Goal: Task Accomplishment & Management: Manage account settings

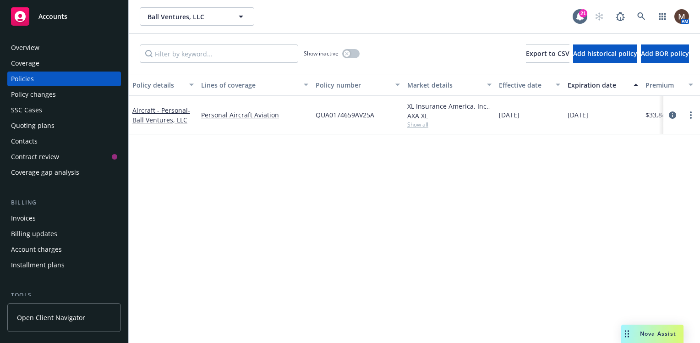
scroll to position [92, 0]
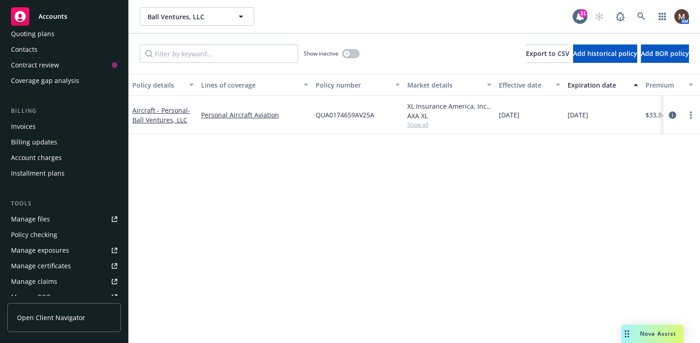
click at [36, 47] on div "Contacts" at bounding box center [24, 49] width 27 height 15
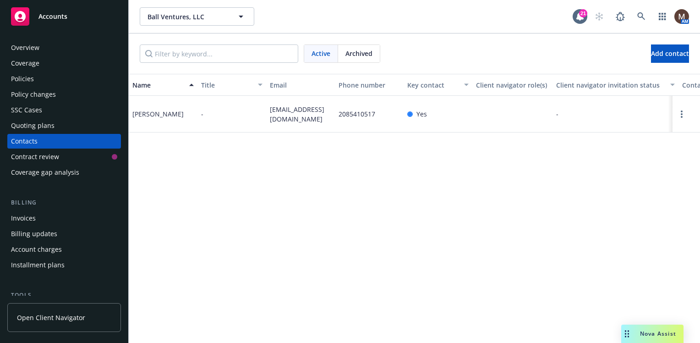
click at [22, 77] on div "Policies" at bounding box center [22, 78] width 23 height 15
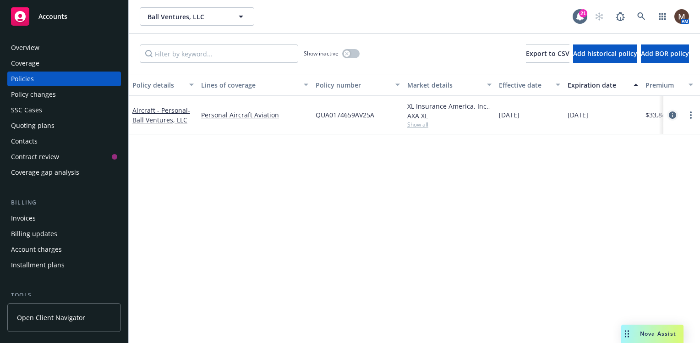
click at [672, 112] on icon "circleInformation" at bounding box center [672, 114] width 7 height 7
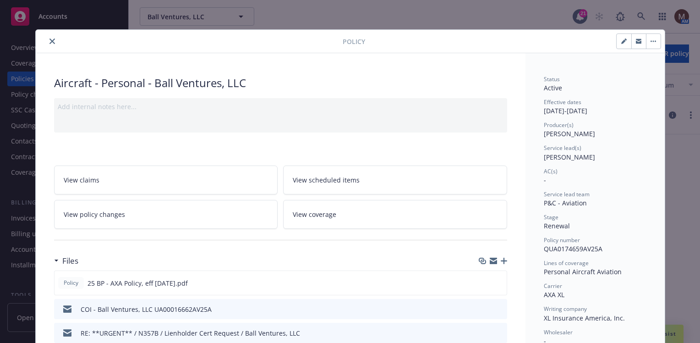
click at [501, 259] on icon "button" at bounding box center [504, 260] width 6 height 6
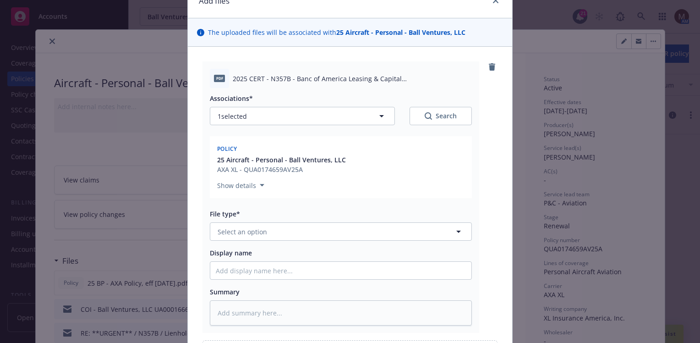
scroll to position [137, 0]
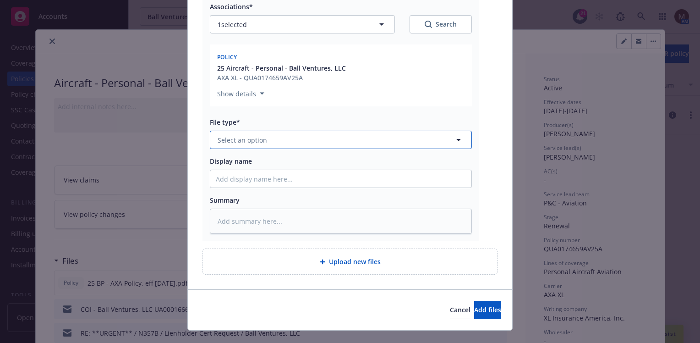
click at [455, 138] on icon "button" at bounding box center [458, 139] width 11 height 11
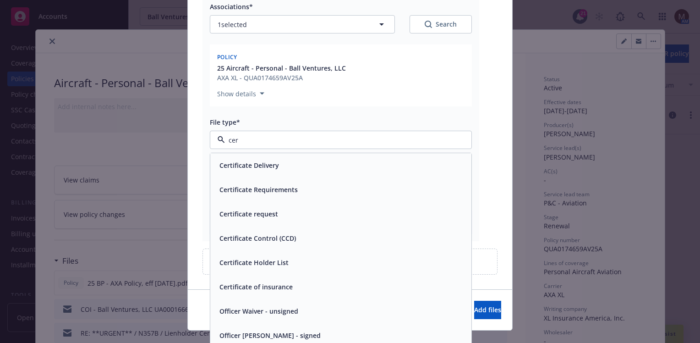
type input "cert"
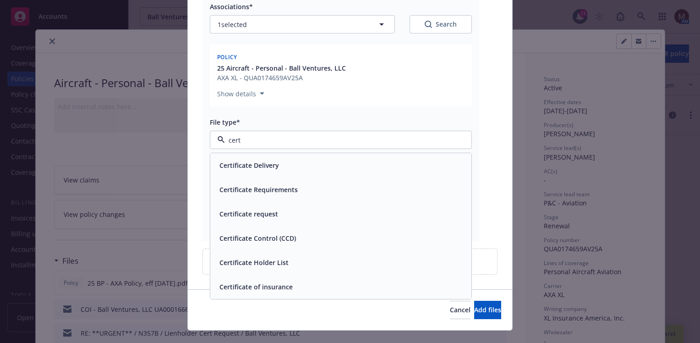
click at [292, 288] on div "Certificate of insurance" at bounding box center [341, 286] width 250 height 13
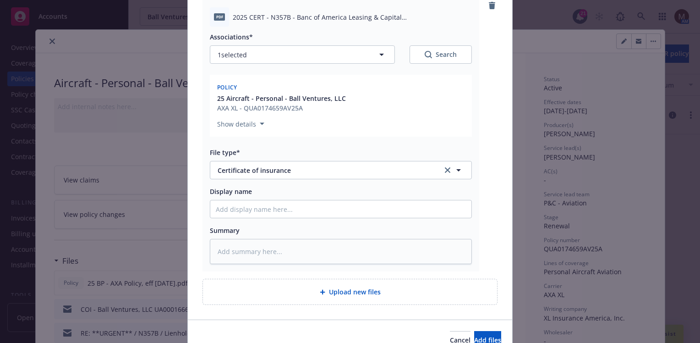
scroll to position [92, 0]
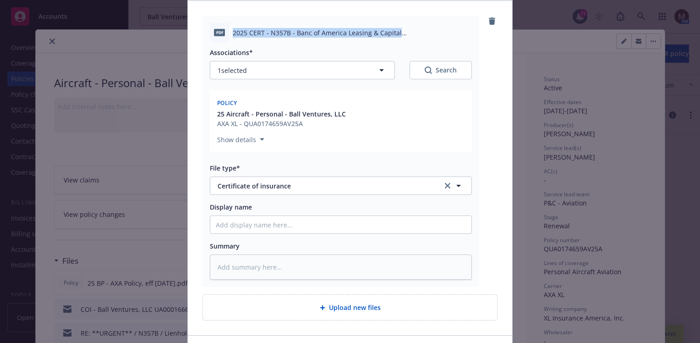
drag, startPoint x: 451, startPoint y: 31, endPoint x: 222, endPoint y: 32, distance: 229.4
click at [222, 32] on div "pdf 2025 CERT - N357B - Banc of America Leasing & Capital ([GEOGRAPHIC_DATA]).p…" at bounding box center [341, 32] width 262 height 19
copy div "2025 CERT - N357B - Banc of America Leasing & Capital ([GEOGRAPHIC_DATA]).pdf"
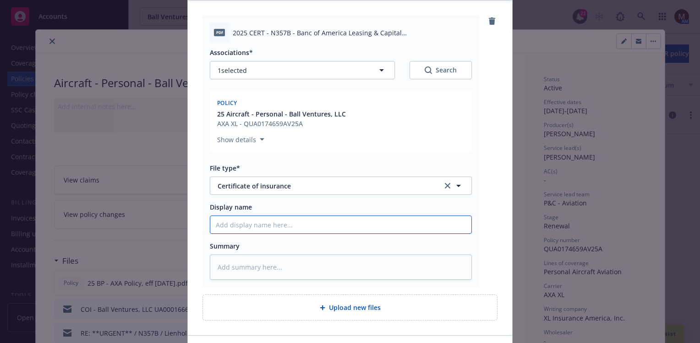
click at [223, 222] on input "Display name" at bounding box center [340, 224] width 261 height 17
paste input "2025 CERT - N357B - Banc of America Leasing & Capital ([GEOGRAPHIC_DATA]).pdf"
type textarea "x"
type input "2025 CERT - N357B - Banc of America Leasing & Capital ([GEOGRAPHIC_DATA]).pdf"
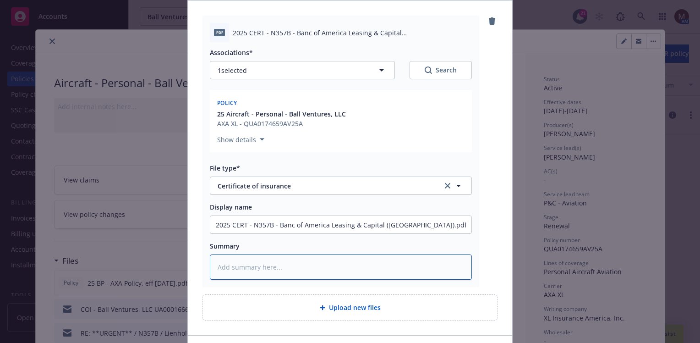
click at [219, 266] on textarea at bounding box center [341, 266] width 262 height 25
paste textarea "2025 CERT - N357B - Banc of America Leasing & Capital ([GEOGRAPHIC_DATA]).pdf"
type textarea "x"
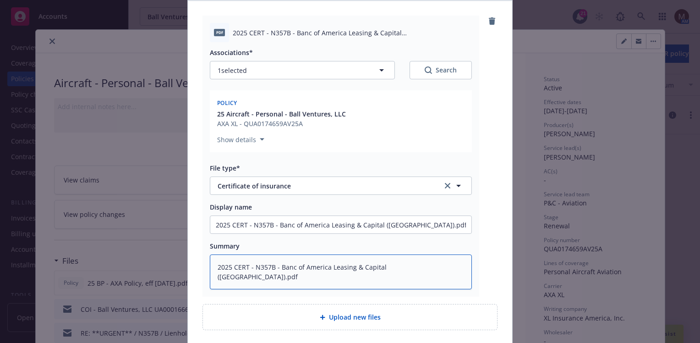
scroll to position [137, 0]
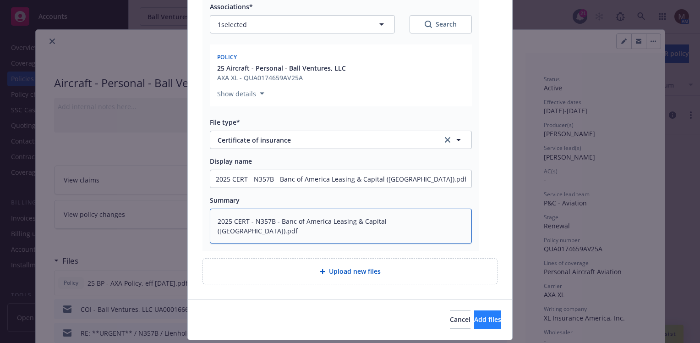
type textarea "2025 CERT - N357B - Banc of America Leasing & Capital ([GEOGRAPHIC_DATA]).pdf"
click at [480, 316] on span "Add files" at bounding box center [487, 319] width 27 height 9
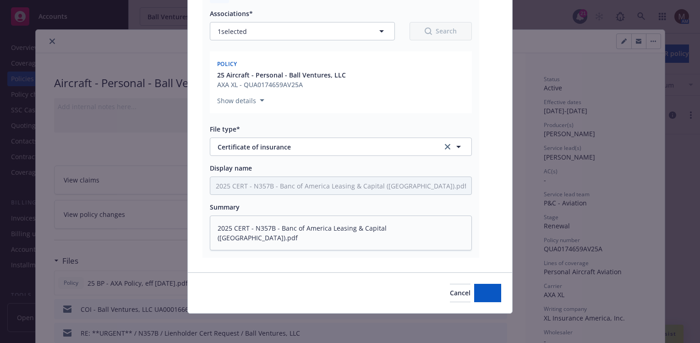
scroll to position [130, 0]
type textarea "x"
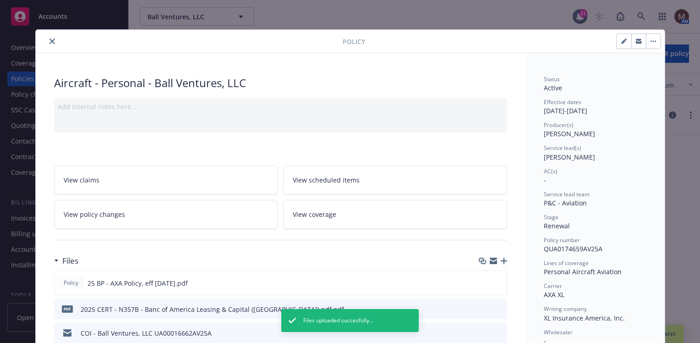
click at [49, 39] on icon "close" at bounding box center [51, 40] width 5 height 5
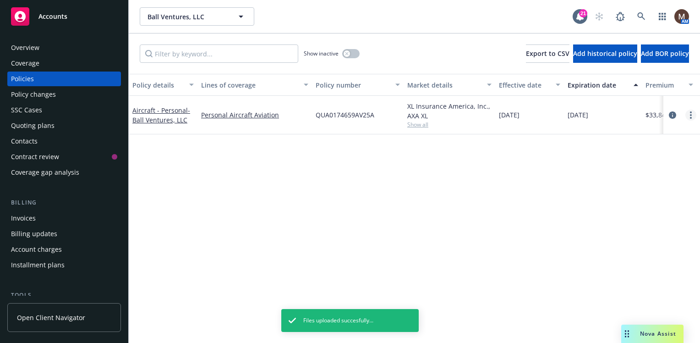
click at [690, 113] on icon "more" at bounding box center [691, 114] width 2 height 7
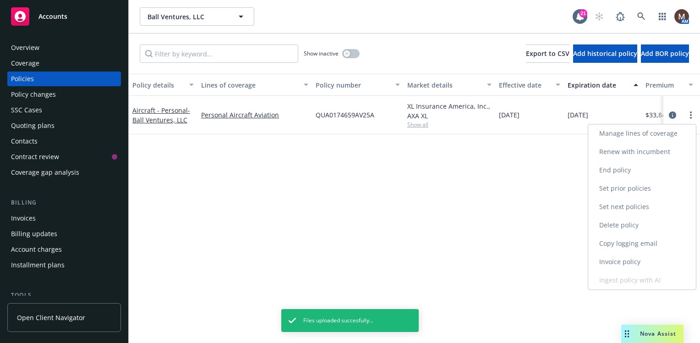
click at [617, 241] on link "Copy logging email" at bounding box center [642, 243] width 108 height 18
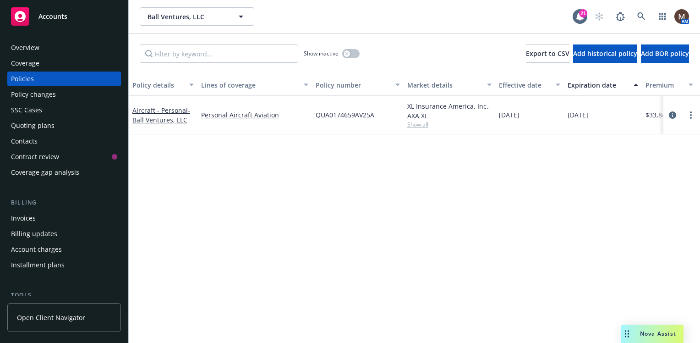
scroll to position [46, 0]
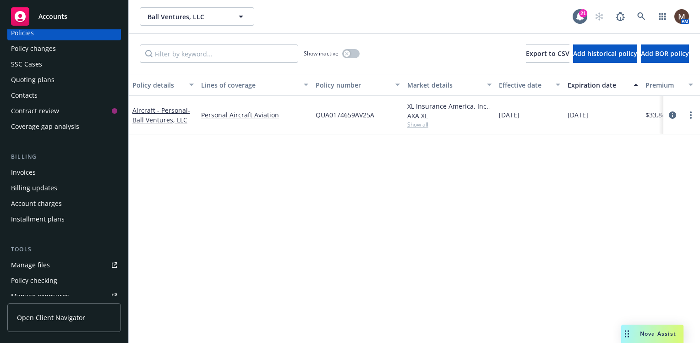
click at [41, 259] on div "Manage files" at bounding box center [30, 264] width 39 height 15
